Goal: Book appointment/travel/reservation

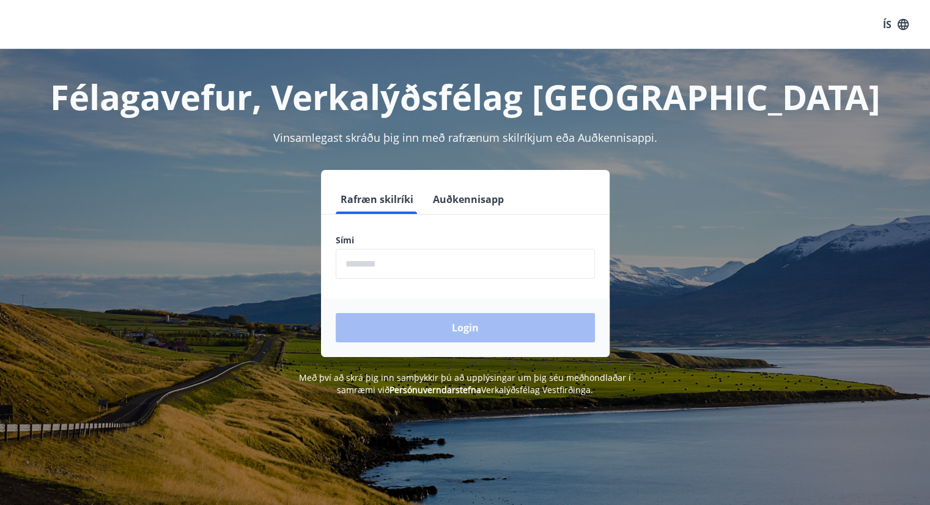
click at [463, 262] on input "phone" at bounding box center [465, 264] width 259 height 30
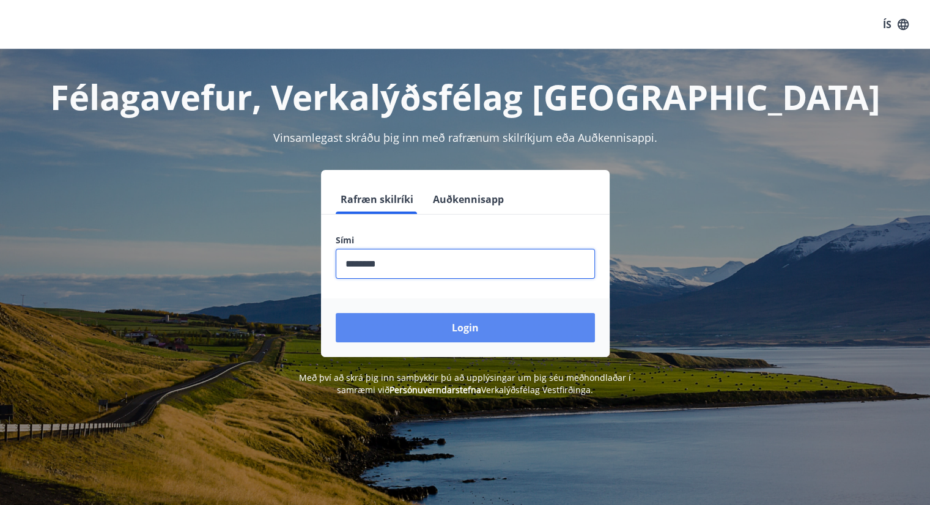
type input "********"
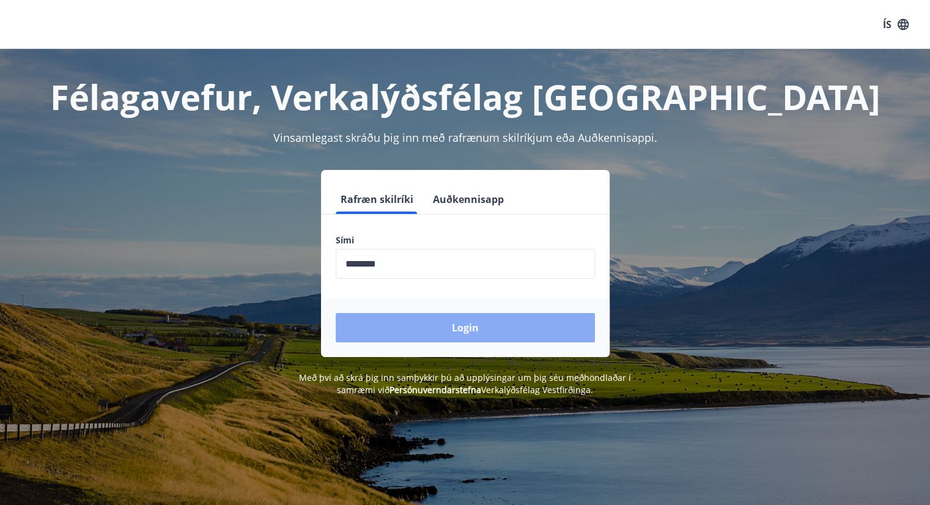
click at [450, 325] on button "Login" at bounding box center [465, 327] width 259 height 29
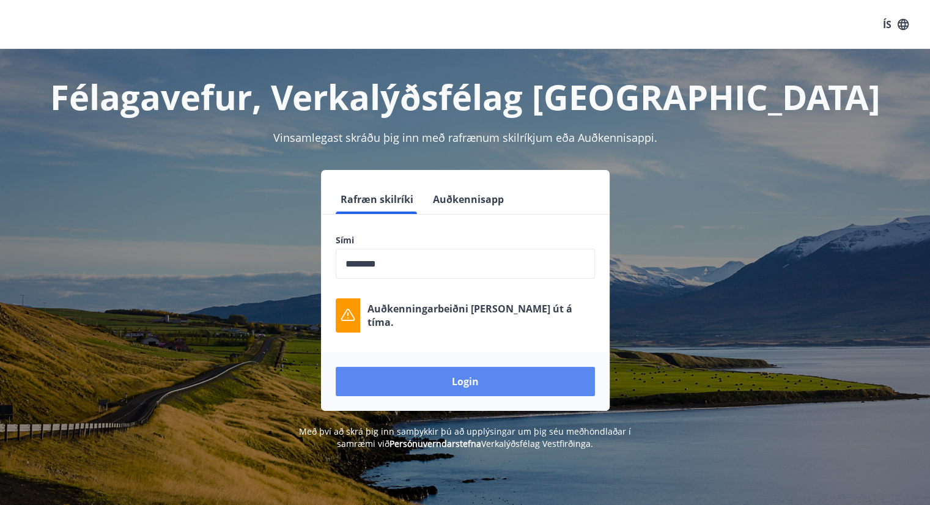
click at [488, 382] on button "Login" at bounding box center [465, 381] width 259 height 29
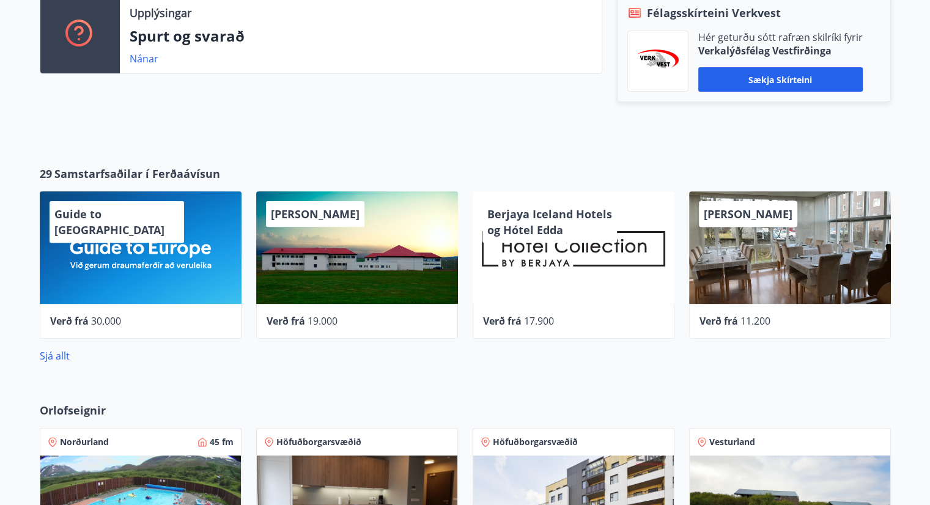
scroll to position [375, 0]
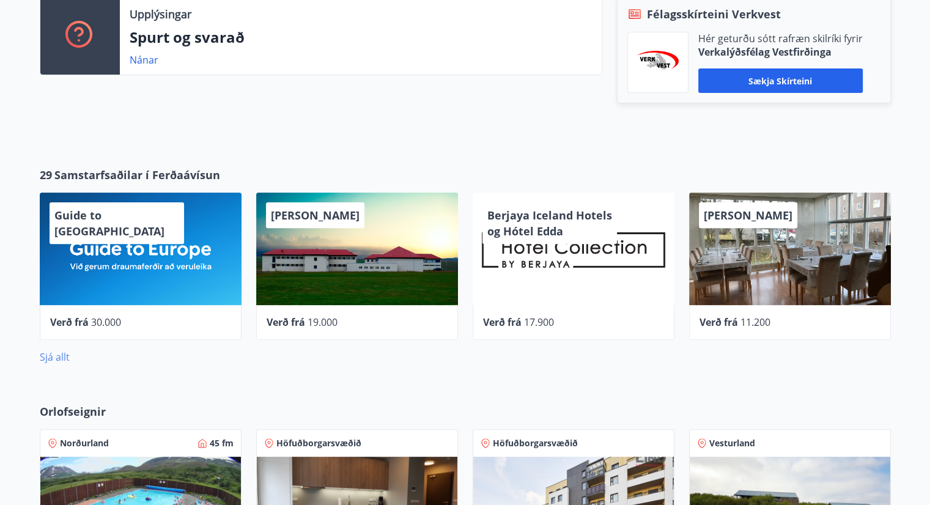
click at [61, 356] on link "Sjá allt" at bounding box center [55, 356] width 30 height 13
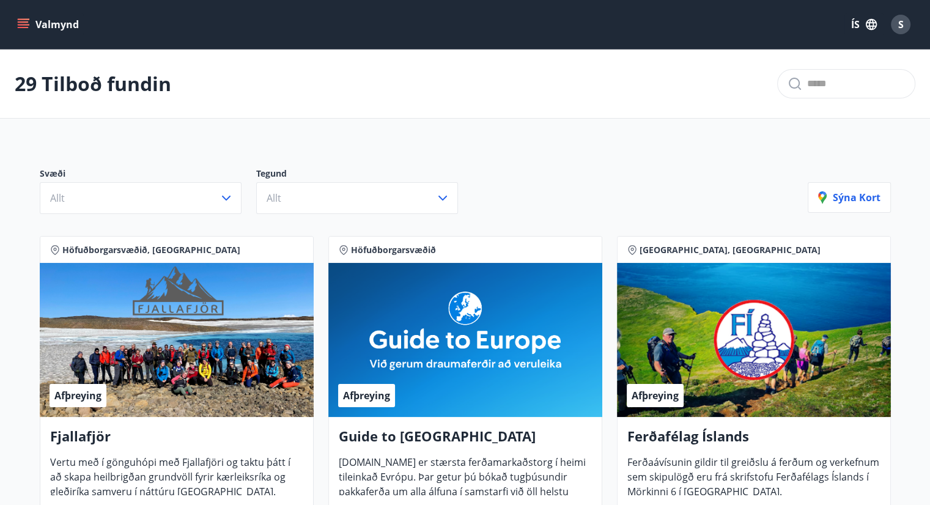
click at [26, 22] on icon "menu" at bounding box center [23, 21] width 11 height 1
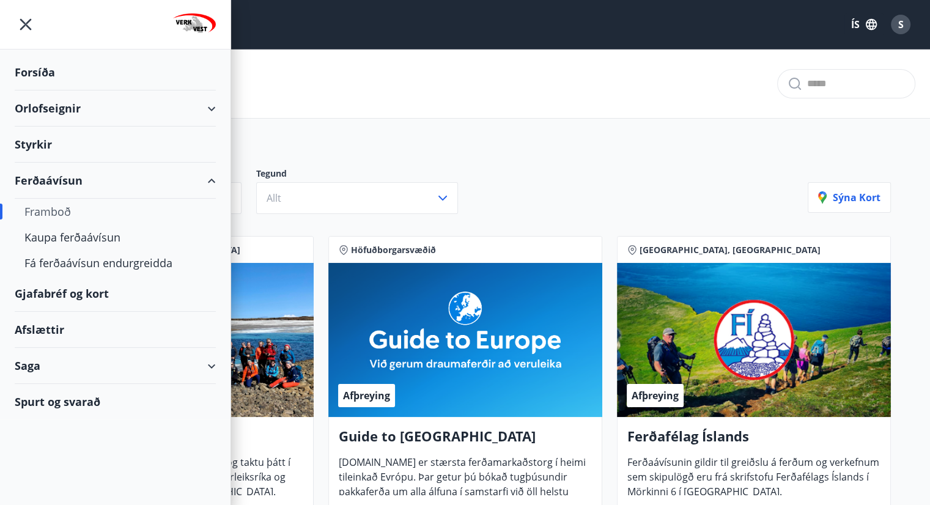
click at [98, 108] on div "Orlofseignir" at bounding box center [115, 108] width 201 height 36
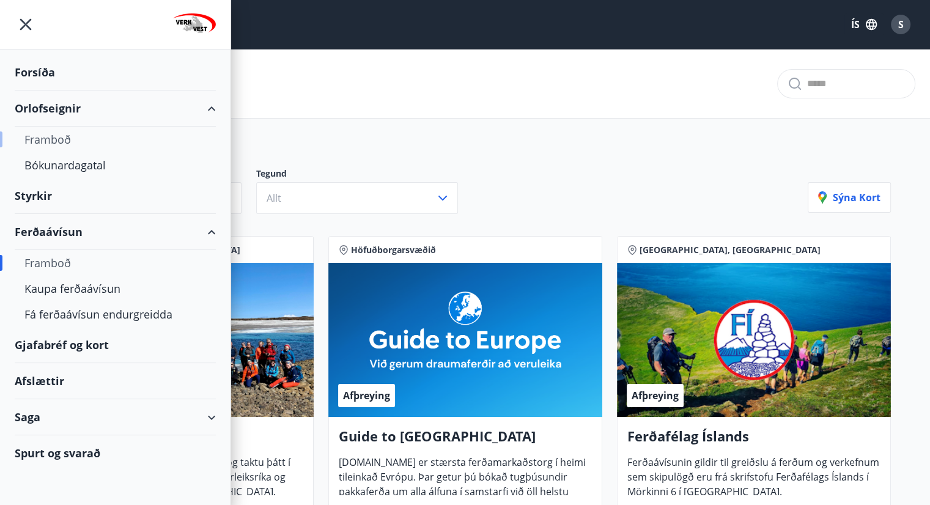
click at [81, 140] on div "Framboð" at bounding box center [115, 140] width 182 height 26
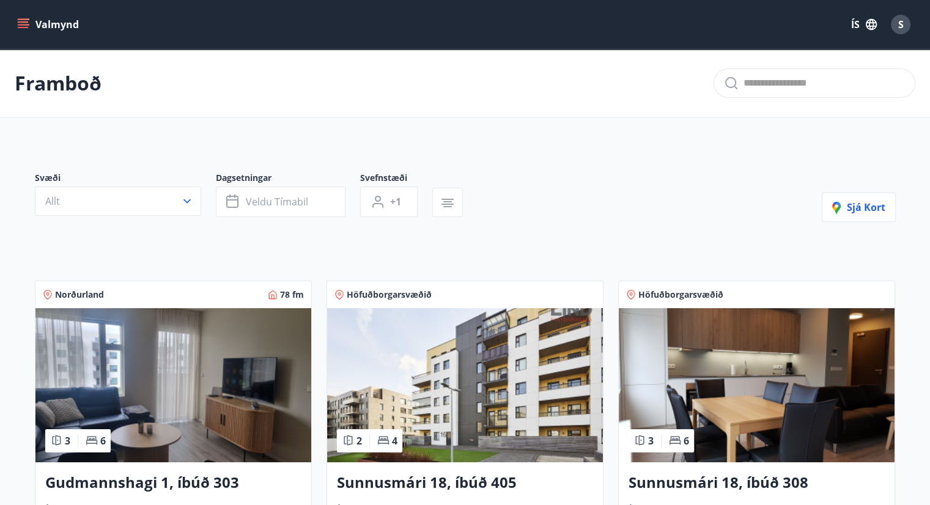
click at [39, 25] on button "Valmynd" at bounding box center [49, 24] width 69 height 22
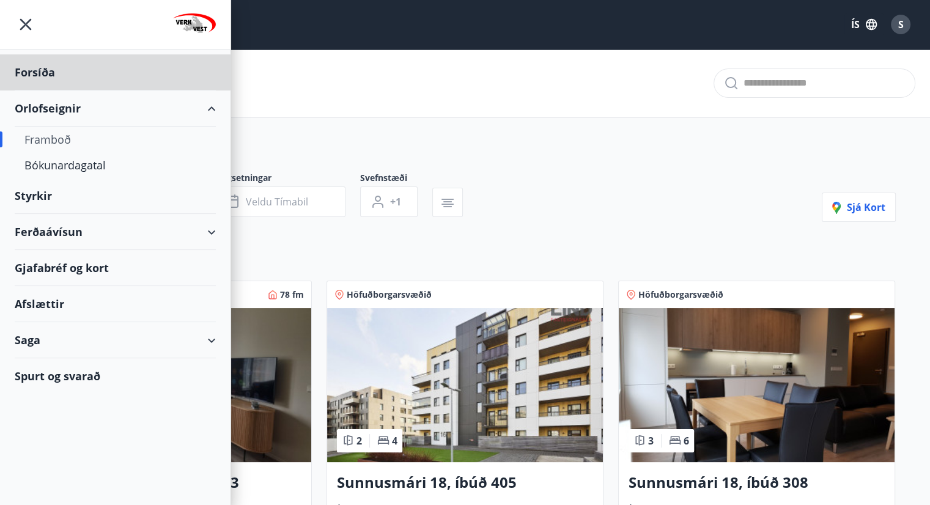
click at [81, 90] on div "Styrkir" at bounding box center [115, 72] width 201 height 36
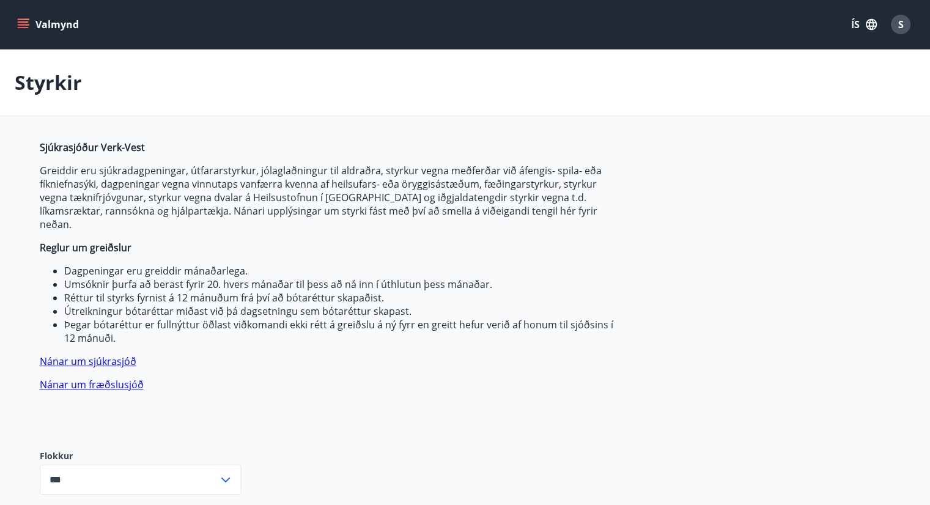
type input "***"
click at [50, 26] on button "Valmynd" at bounding box center [49, 24] width 69 height 22
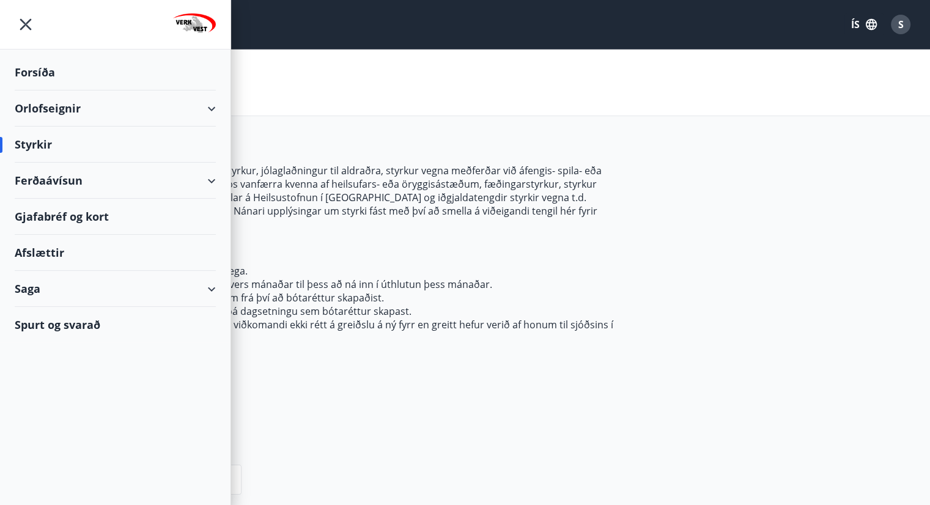
click at [85, 223] on div "Gjafabréf og kort" at bounding box center [115, 217] width 201 height 36
click at [89, 105] on div "Orlofseignir" at bounding box center [115, 108] width 201 height 36
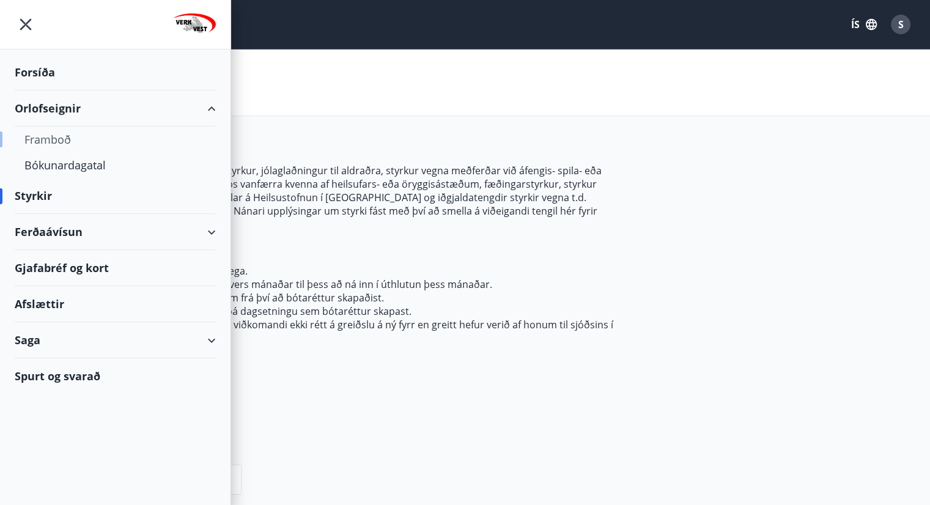
click at [89, 142] on div "Framboð" at bounding box center [115, 140] width 182 height 26
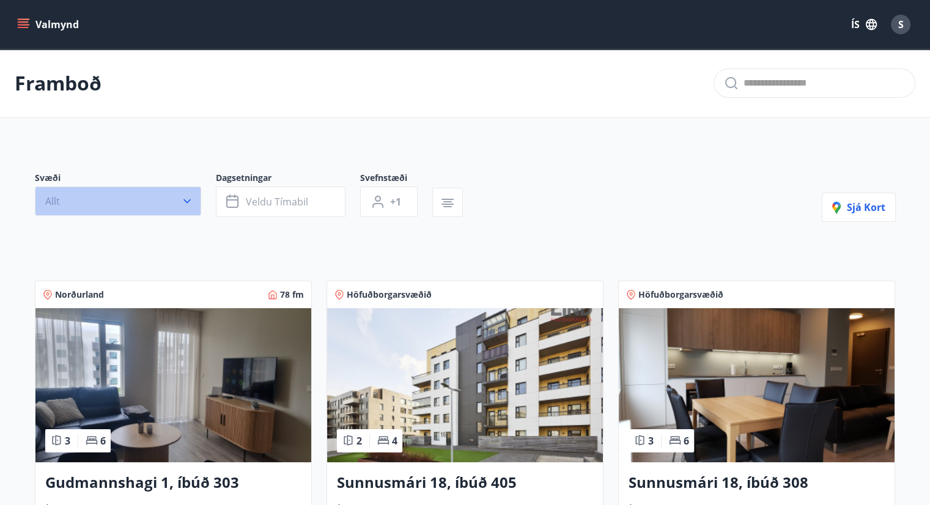
click at [147, 193] on button "Allt" at bounding box center [118, 200] width 166 height 29
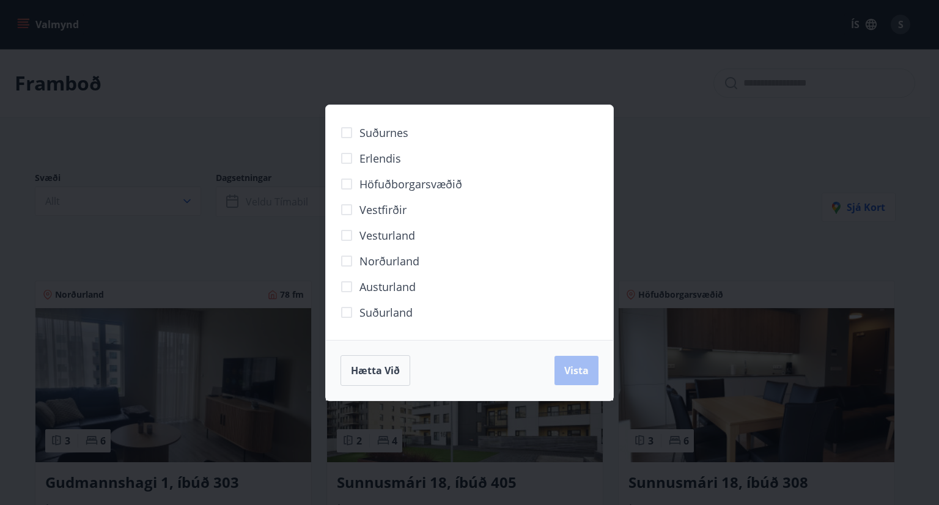
click at [420, 185] on span "Höfuðborgarsvæðið" at bounding box center [410, 184] width 103 height 16
click at [578, 375] on span "Vista" at bounding box center [576, 370] width 24 height 13
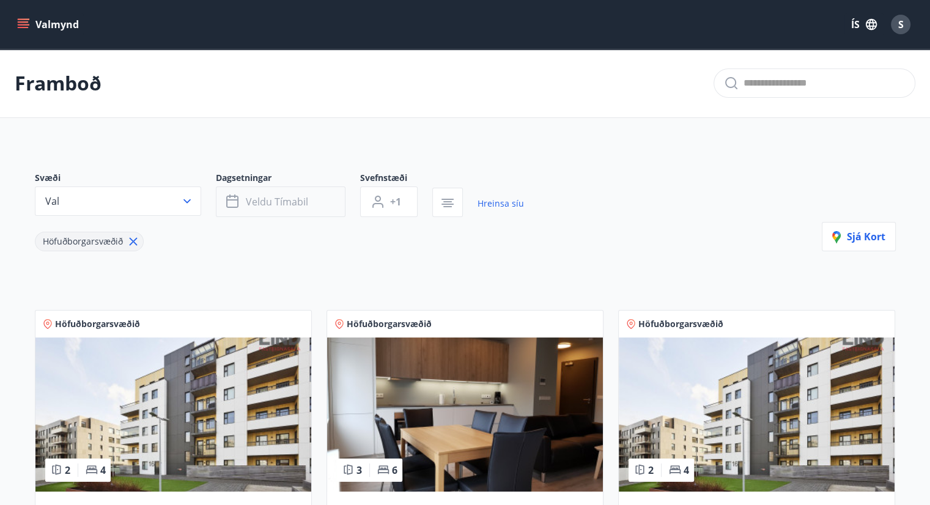
click at [312, 199] on button "Veldu tímabil" at bounding box center [281, 201] width 130 height 31
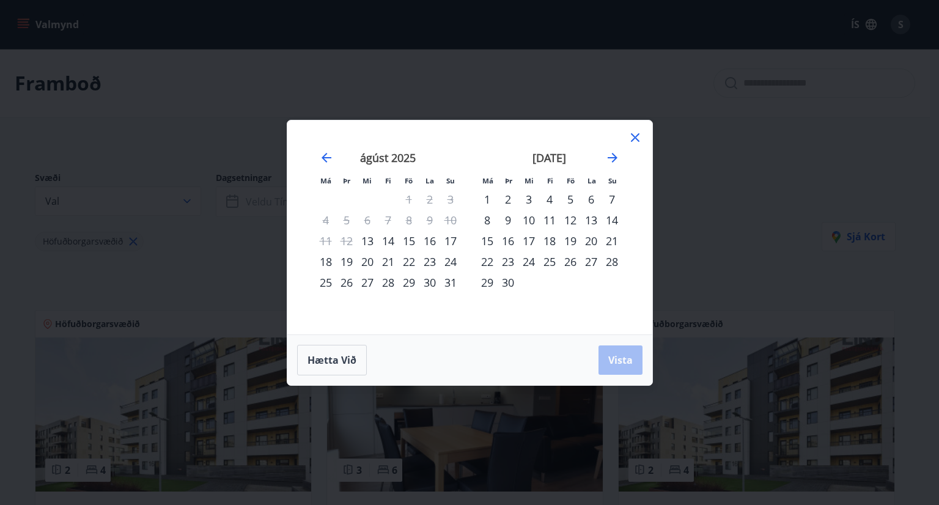
click at [391, 281] on div "28" at bounding box center [388, 282] width 21 height 21
click at [410, 282] on div "29" at bounding box center [408, 282] width 21 height 21
click at [369, 283] on div "27" at bounding box center [367, 282] width 21 height 21
click at [625, 367] on button "Vista" at bounding box center [620, 359] width 44 height 29
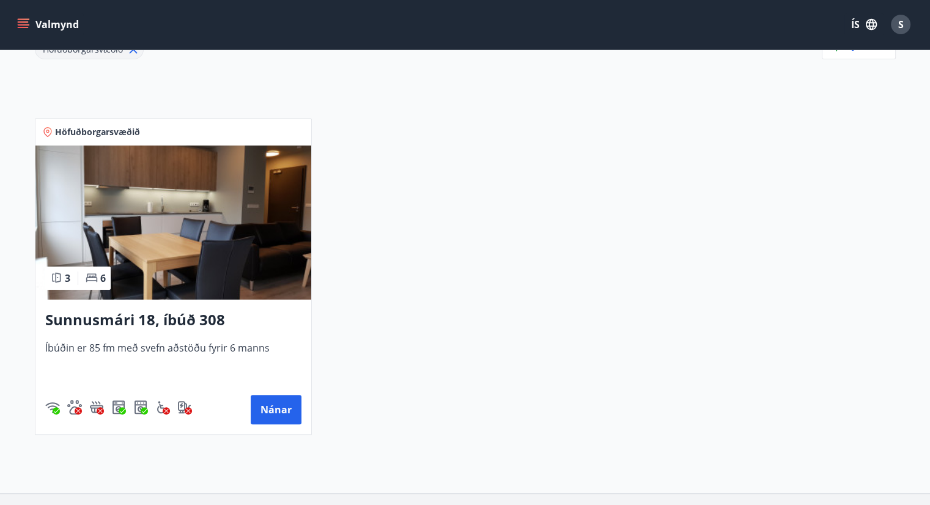
scroll to position [191, 0]
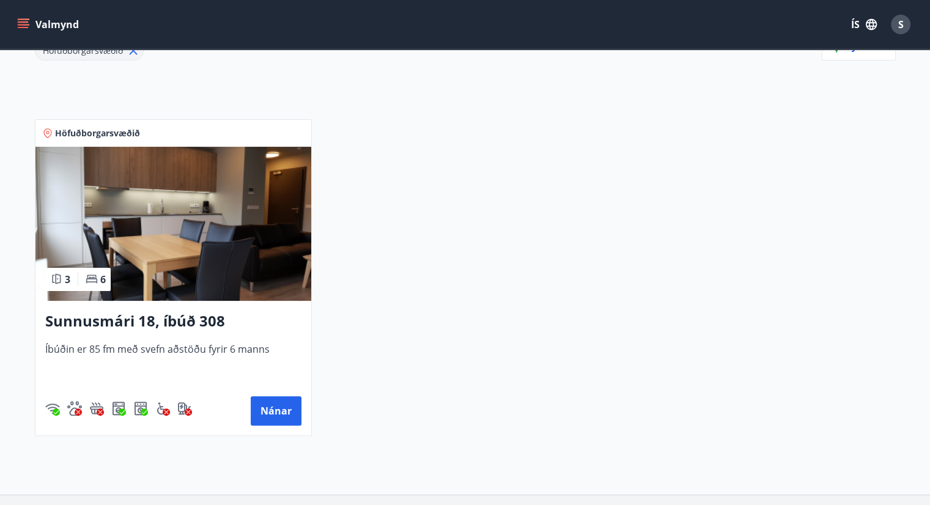
click at [180, 204] on img at bounding box center [173, 224] width 276 height 154
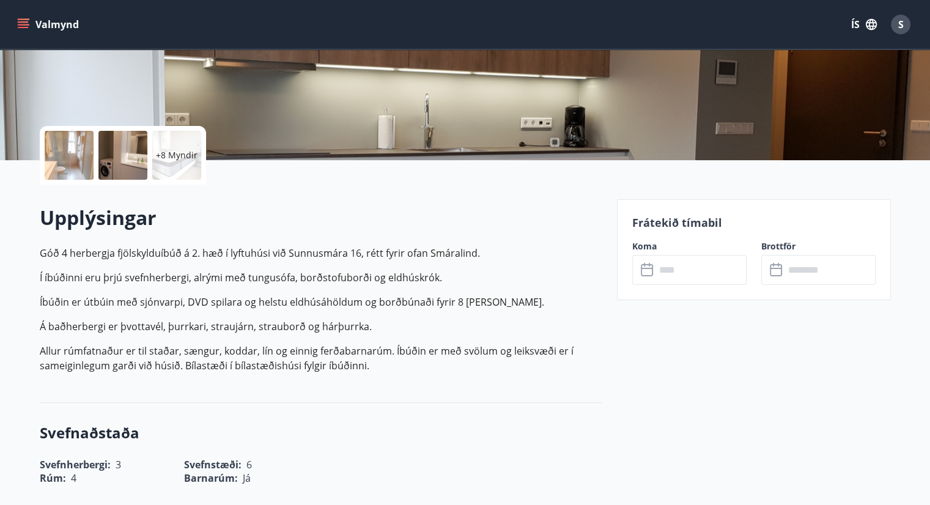
scroll to position [208, 0]
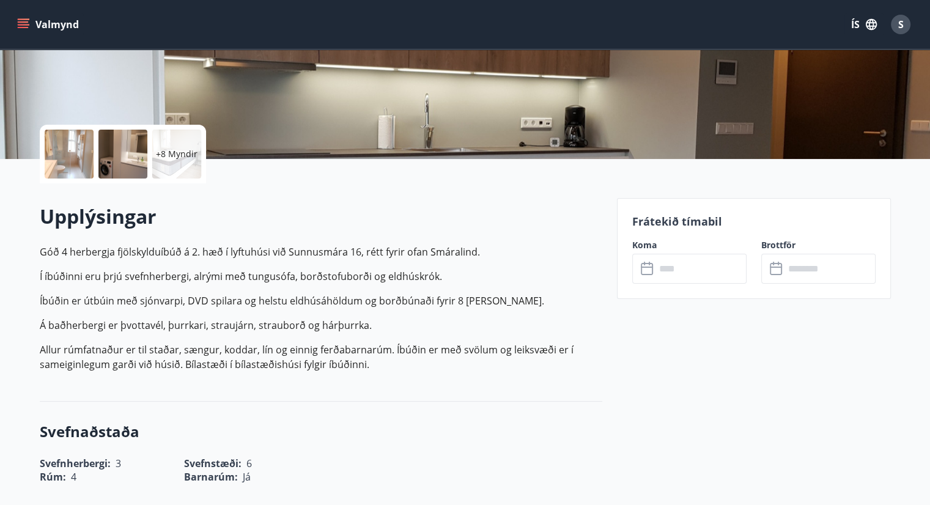
click at [678, 273] on input "text" at bounding box center [700, 269] width 91 height 30
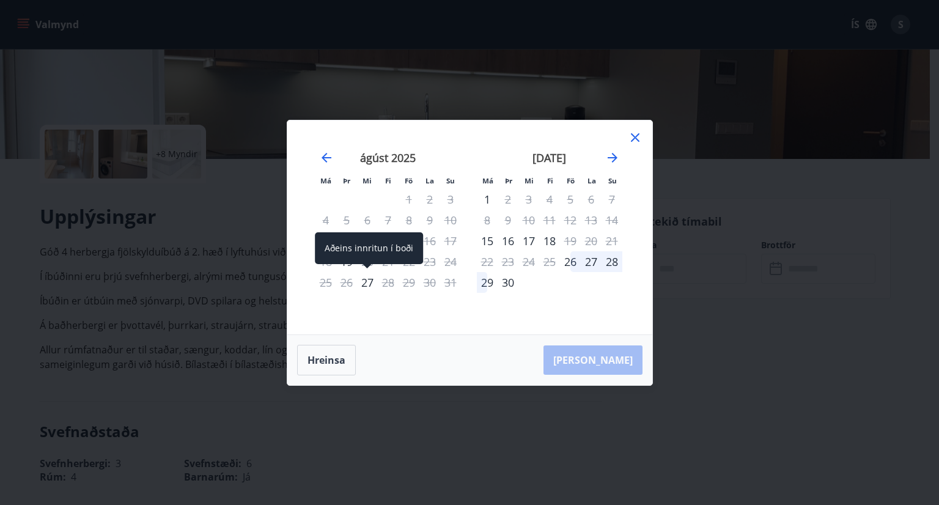
click at [368, 284] on div "27" at bounding box center [367, 282] width 21 height 21
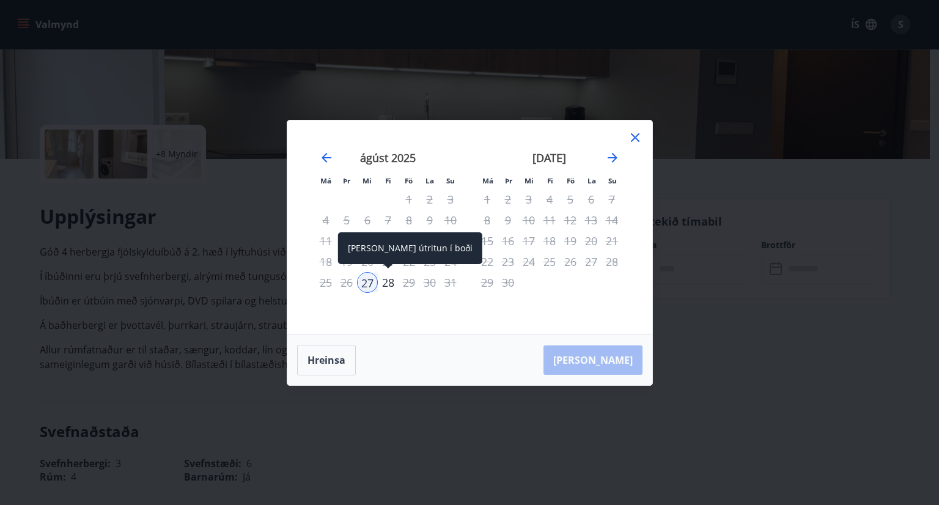
click at [387, 285] on div "28" at bounding box center [388, 282] width 21 height 21
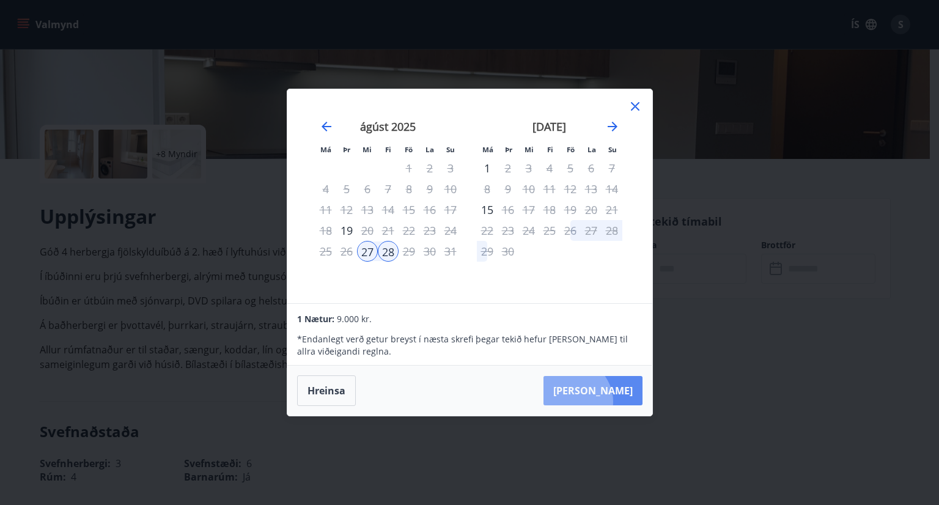
click at [607, 402] on button "Taka Frá" at bounding box center [592, 390] width 99 height 29
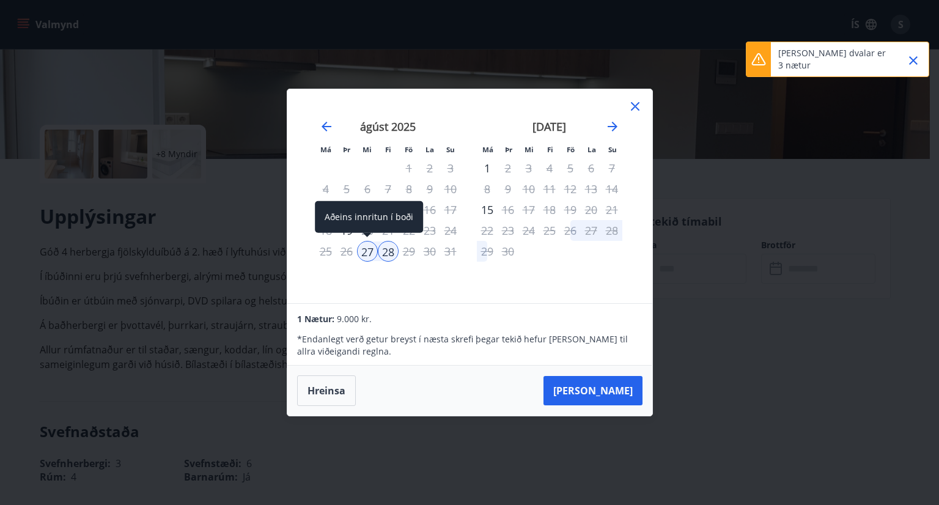
click at [373, 252] on div "27" at bounding box center [367, 251] width 21 height 21
click at [415, 252] on div "29" at bounding box center [408, 251] width 21 height 21
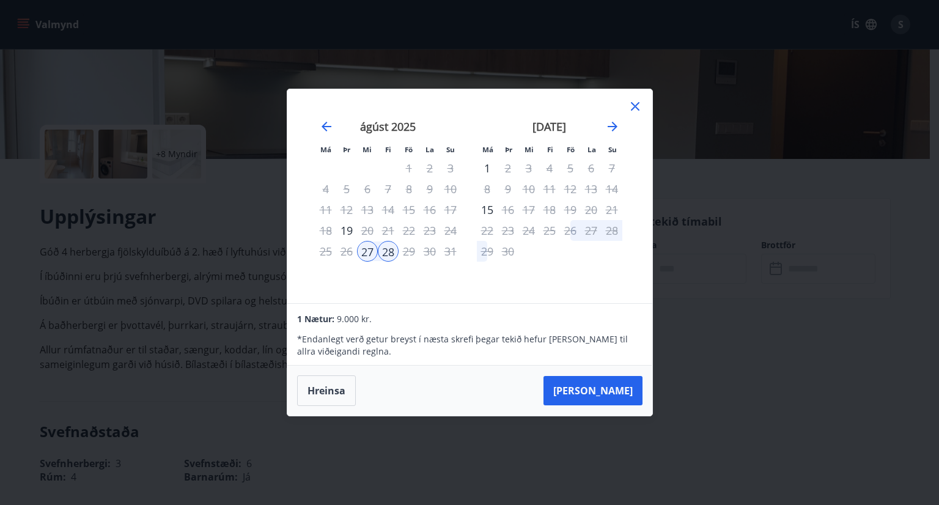
click at [636, 109] on icon at bounding box center [635, 106] width 15 height 15
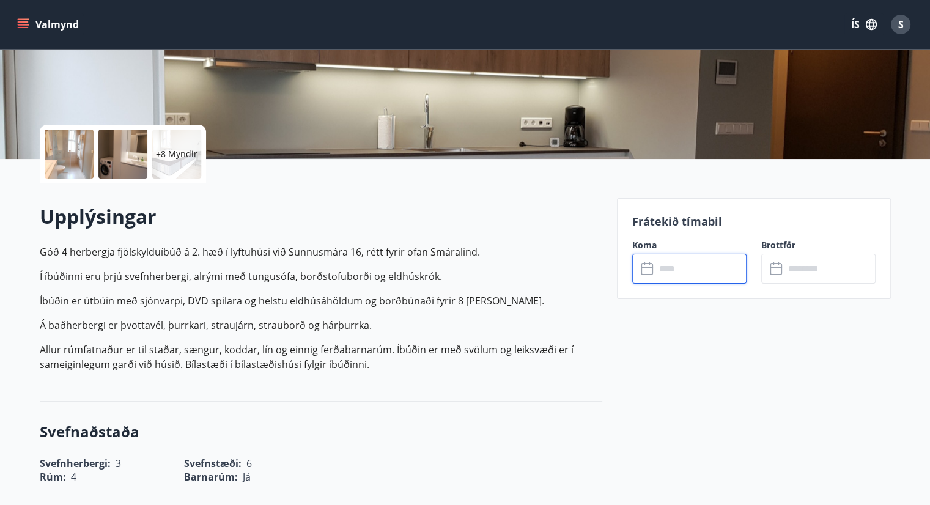
scroll to position [0, 0]
